Goal: Transaction & Acquisition: Download file/media

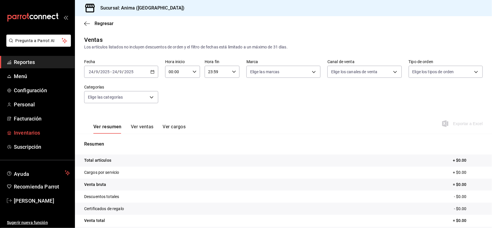
drag, startPoint x: 27, startPoint y: 129, endPoint x: 380, endPoint y: 51, distance: 361.5
click at [27, 129] on span "Inventarios" at bounding box center [42, 133] width 56 height 8
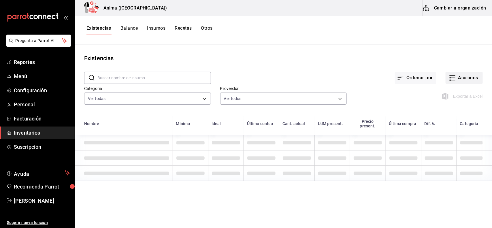
click at [458, 81] on button "Acciones" at bounding box center [464, 78] width 37 height 12
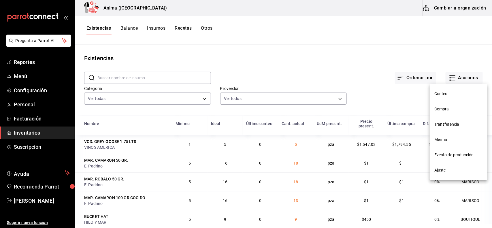
click at [450, 108] on span "Compra" at bounding box center [459, 109] width 48 height 6
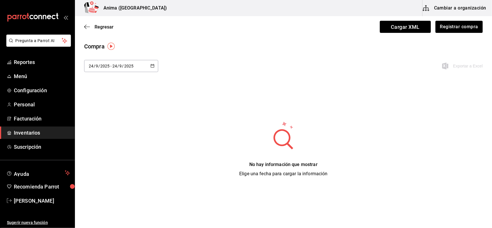
click at [128, 61] on div "[DATE] [DATE] - [DATE] [DATE]" at bounding box center [121, 66] width 74 height 12
click at [111, 173] on li "Rango de fechas" at bounding box center [111, 175] width 55 height 13
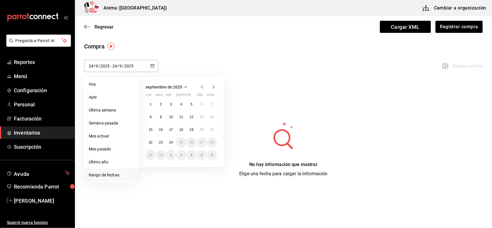
click at [204, 85] on icon "button" at bounding box center [202, 87] width 7 height 7
click at [149, 141] on abbr "18" at bounding box center [151, 143] width 4 height 4
click at [209, 142] on button "24" at bounding box center [212, 142] width 10 height 10
type input "[DATE]"
type input "18"
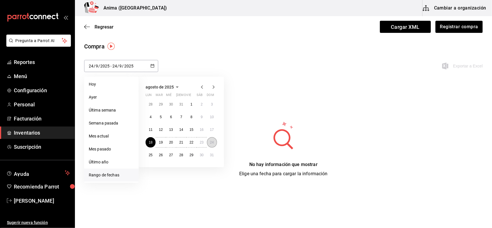
type input "8"
type input "[DATE]"
type input "8"
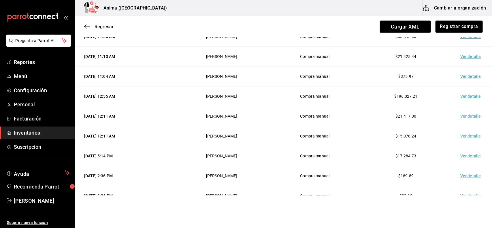
scroll to position [507, 0]
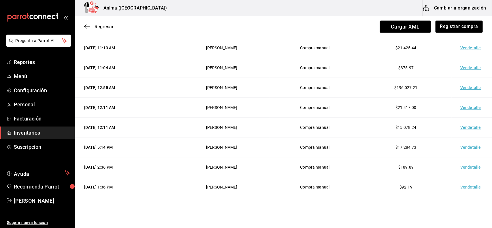
click at [460, 128] on td "Ver detalle" at bounding box center [472, 128] width 40 height 20
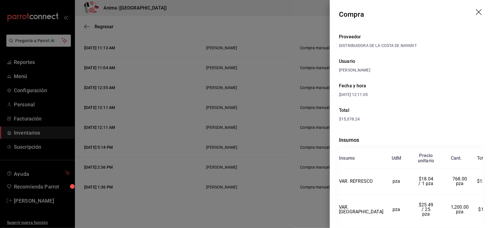
scroll to position [18, 0]
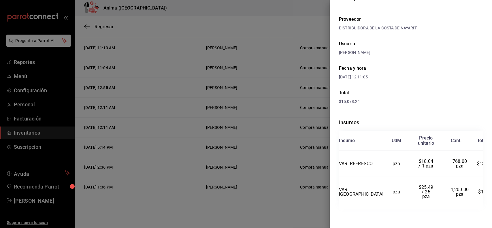
click at [269, 109] on div at bounding box center [246, 114] width 492 height 228
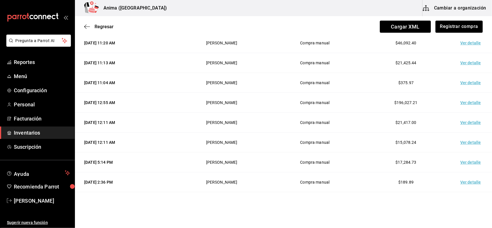
scroll to position [490, 0]
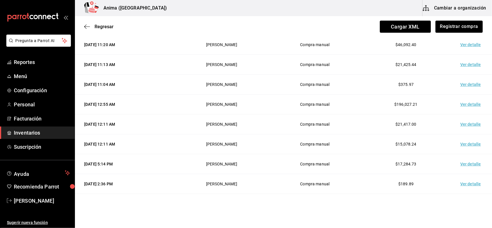
click at [346, 132] on td "Compra manual" at bounding box center [315, 125] width 91 height 20
click at [459, 147] on td "Ver detalle" at bounding box center [472, 144] width 40 height 20
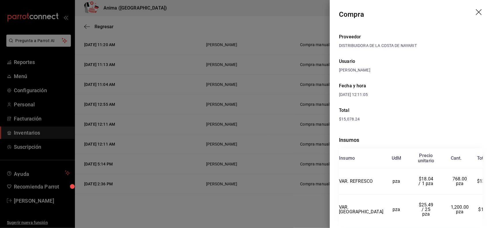
click at [298, 130] on div at bounding box center [246, 114] width 492 height 228
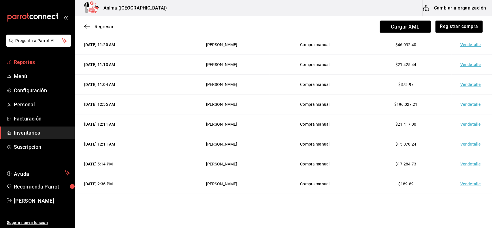
click at [32, 64] on span "Reportes" at bounding box center [42, 62] width 56 height 8
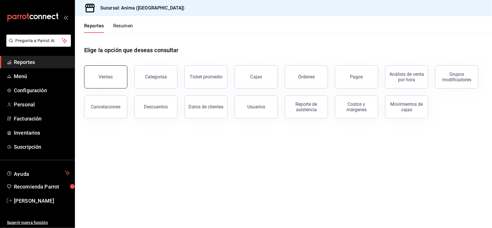
click at [92, 68] on button "Ventas" at bounding box center [105, 76] width 43 height 23
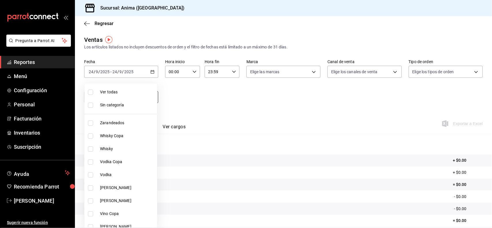
click at [128, 100] on body "Pregunta a Parrot AI Reportes Menú Configuración Personal Facturación Inventari…" at bounding box center [246, 114] width 492 height 228
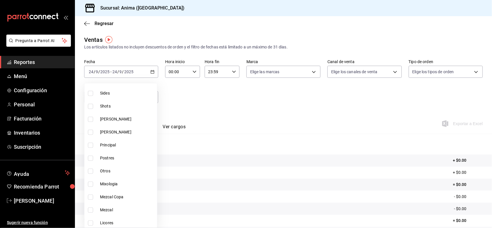
scroll to position [176, 0]
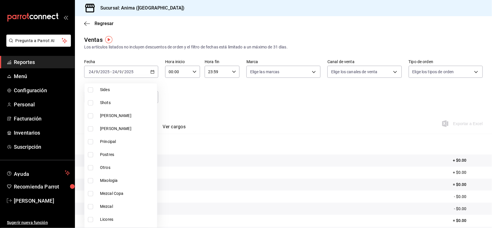
click at [107, 166] on span "Otros" at bounding box center [127, 168] width 55 height 6
type input "69b2a6c0-c1f9-4d6c-9c50-1fb844d8a9fa"
checkbox input "true"
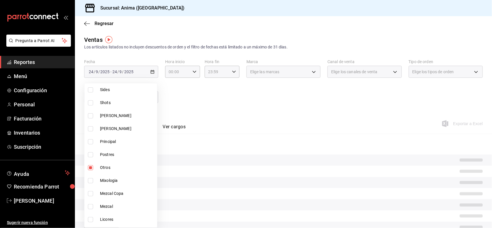
click at [238, 95] on div at bounding box center [246, 114] width 492 height 228
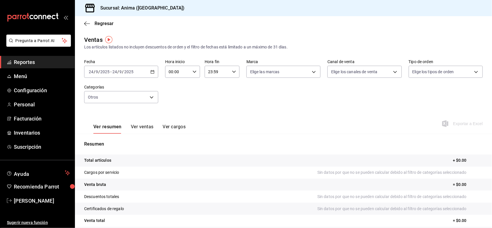
click at [122, 70] on input "9" at bounding box center [120, 72] width 3 height 5
click at [122, 143] on span "Rango de fechas" at bounding box center [111, 141] width 45 height 6
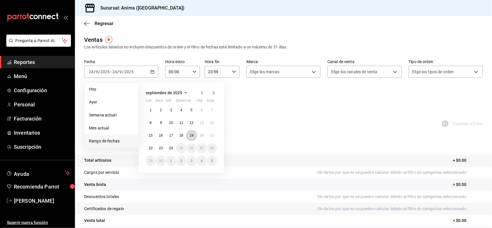
click at [191, 136] on abbr "19" at bounding box center [192, 136] width 4 height 4
click at [210, 136] on abbr "21" at bounding box center [212, 136] width 4 height 4
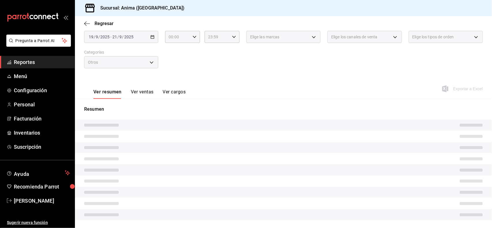
scroll to position [45, 0]
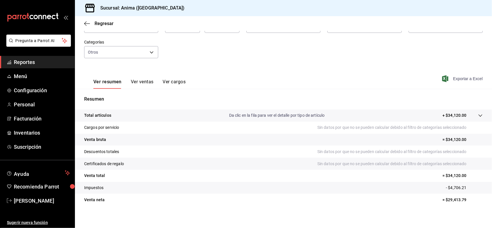
click at [454, 76] on span "Exportar a Excel" at bounding box center [464, 78] width 40 height 7
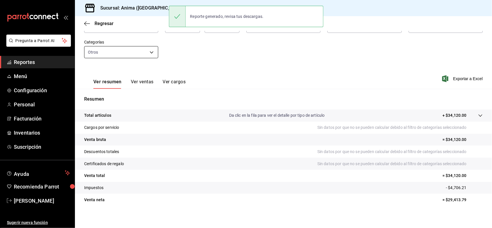
click at [126, 50] on body "Pregunta a Parrot AI Reportes Menú Configuración Personal Facturación Inventari…" at bounding box center [246, 114] width 492 height 228
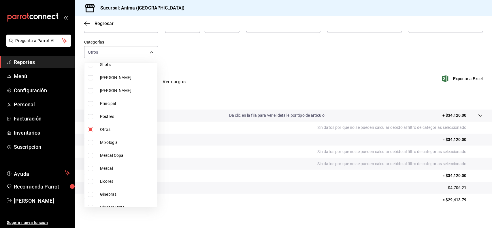
scroll to position [195, 0]
click at [120, 125] on li "Otros" at bounding box center [121, 128] width 73 height 13
checkbox input "false"
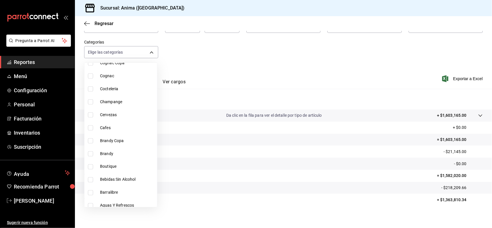
scroll to position [394, 0]
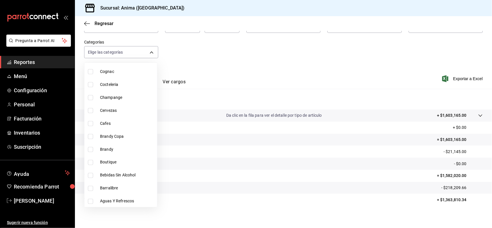
click at [119, 162] on span "Boutique" at bounding box center [127, 163] width 55 height 6
type input "b5a07673-7ca3-4639-90cd-545fde2bcee8"
checkbox input "true"
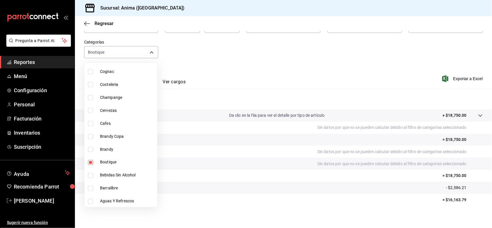
click at [283, 72] on div at bounding box center [246, 114] width 492 height 228
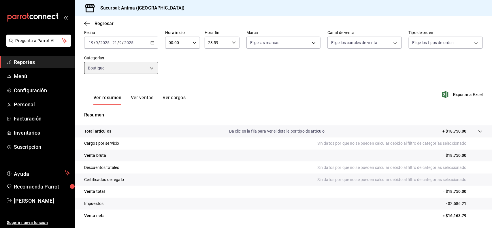
scroll to position [25, 0]
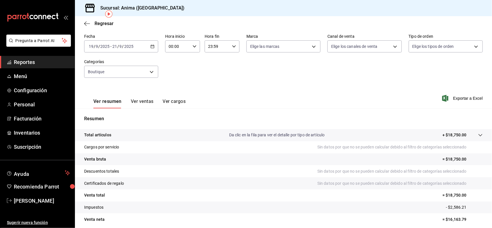
click at [460, 97] on span "Exportar a Excel" at bounding box center [464, 98] width 40 height 7
click at [22, 59] on span "Reportes" at bounding box center [42, 62] width 56 height 8
